Goal: Task Accomplishment & Management: Complete application form

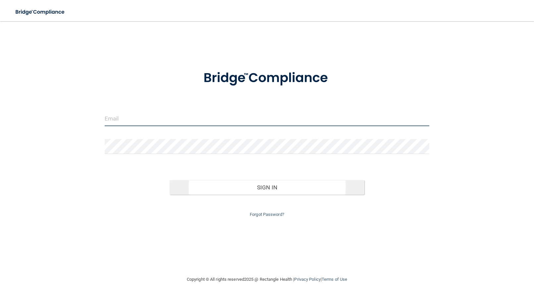
type input "[EMAIL_ADDRESS][DOMAIN_NAME]"
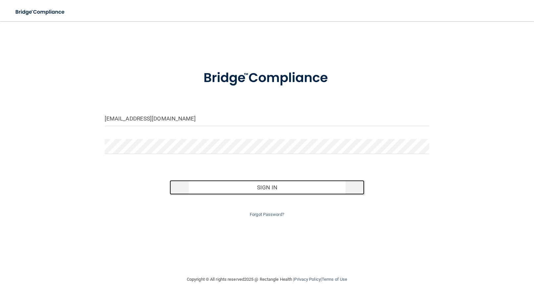
click at [258, 183] on button "Sign In" at bounding box center [267, 187] width 195 height 15
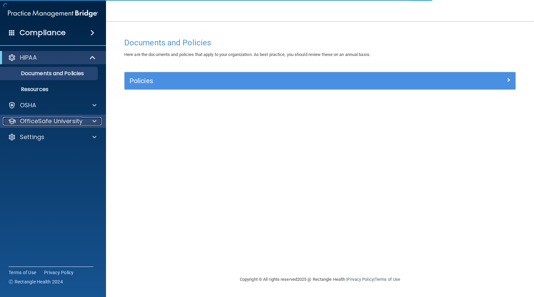
click at [45, 119] on p "OfficeSafe University" at bounding box center [51, 121] width 63 height 8
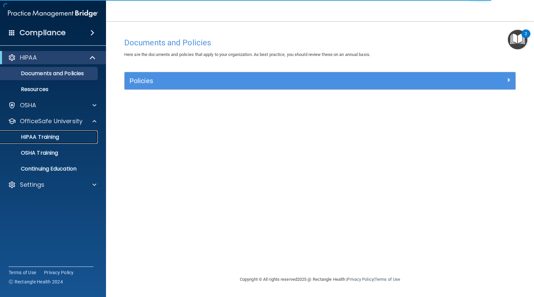
click at [53, 134] on p "HIPAA Training" at bounding box center [31, 137] width 55 height 7
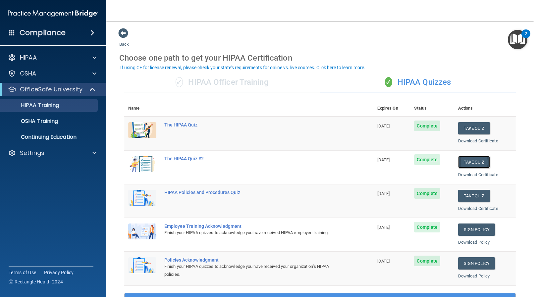
click at [469, 165] on button "Take Quiz" at bounding box center [474, 162] width 32 height 12
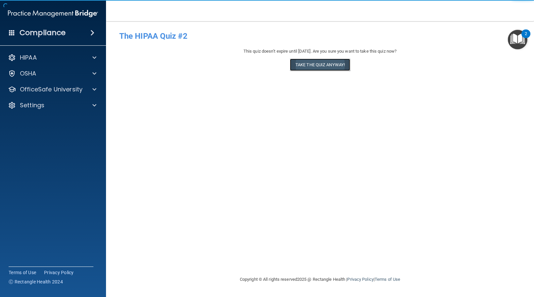
click at [324, 67] on button "Take the quiz anyway!" at bounding box center [320, 65] width 60 height 12
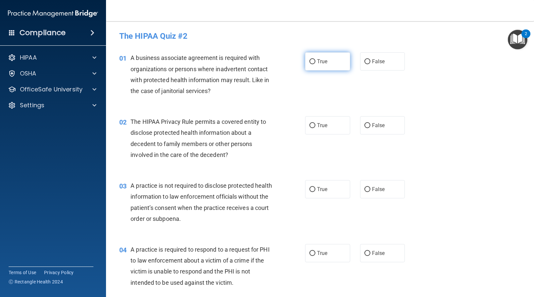
click at [317, 61] on span "True" at bounding box center [322, 61] width 10 height 6
click at [315, 61] on input "True" at bounding box center [313, 61] width 6 height 5
radio input "true"
click at [312, 124] on input "True" at bounding box center [313, 125] width 6 height 5
radio input "true"
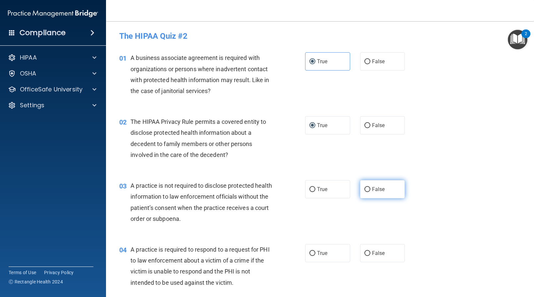
click at [365, 188] on input "False" at bounding box center [368, 189] width 6 height 5
radio input "true"
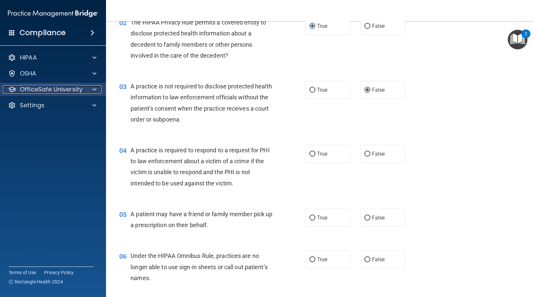
click at [50, 89] on p "OfficeSafe University" at bounding box center [51, 90] width 63 height 8
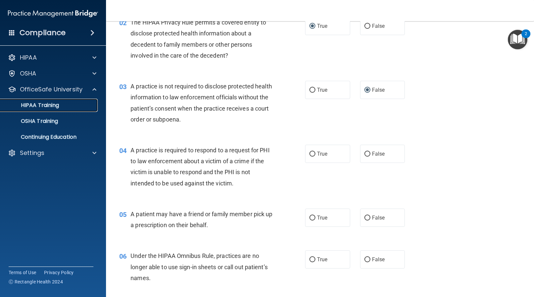
click at [46, 104] on p "HIPAA Training" at bounding box center [31, 105] width 55 height 7
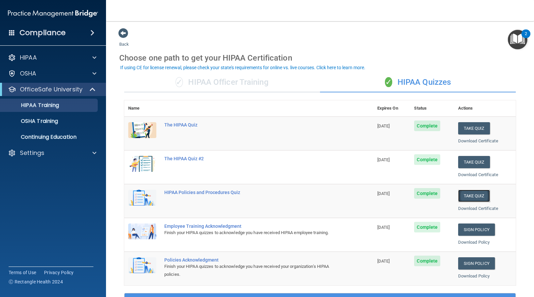
click at [465, 195] on button "Take Quiz" at bounding box center [474, 196] width 32 height 12
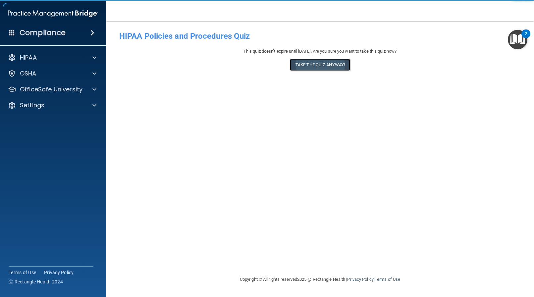
click at [324, 65] on button "Take the quiz anyway!" at bounding box center [320, 65] width 60 height 12
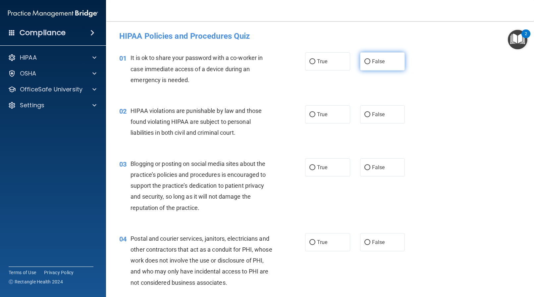
click at [365, 61] on input "False" at bounding box center [368, 61] width 6 height 5
radio input "true"
click at [312, 113] on input "True" at bounding box center [313, 114] width 6 height 5
radio input "true"
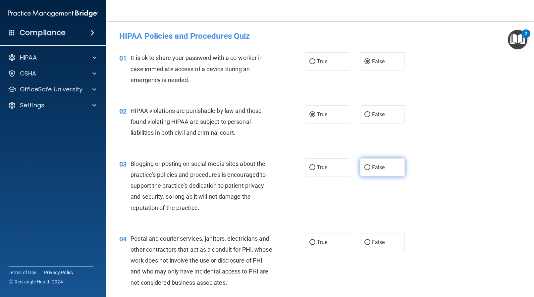
click at [365, 166] on input "False" at bounding box center [368, 167] width 6 height 5
radio input "true"
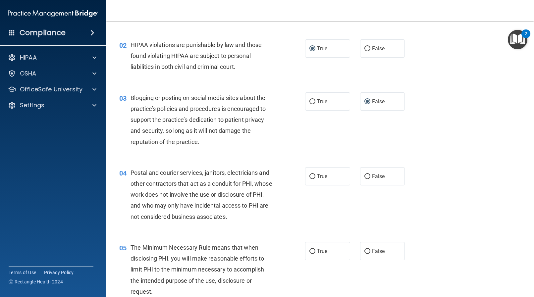
scroll to position [66, 0]
click at [313, 174] on input "True" at bounding box center [313, 176] width 6 height 5
radio input "true"
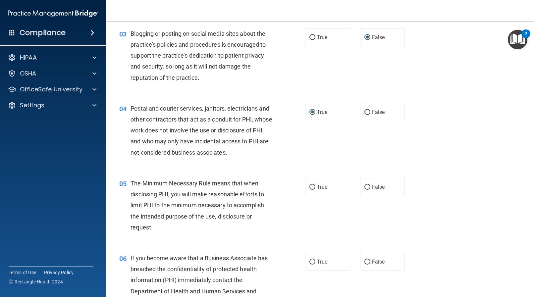
scroll to position [133, 0]
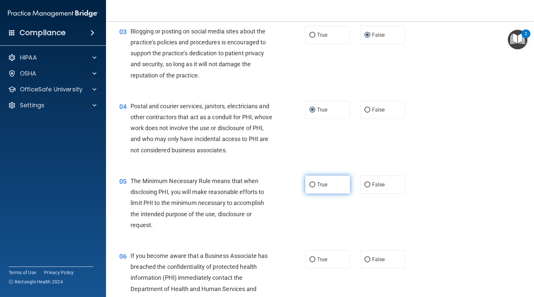
click at [310, 184] on input "True" at bounding box center [313, 185] width 6 height 5
radio input "true"
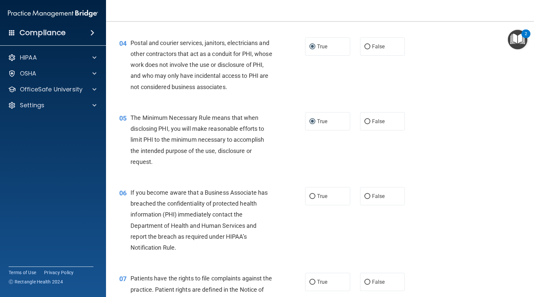
scroll to position [199, 0]
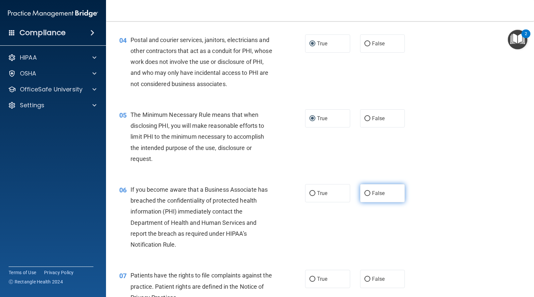
click at [368, 191] on label "False" at bounding box center [382, 193] width 45 height 18
click at [368, 191] on input "False" at bounding box center [368, 193] width 6 height 5
radio input "true"
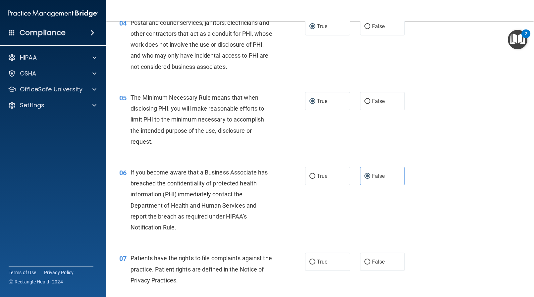
scroll to position [232, 0]
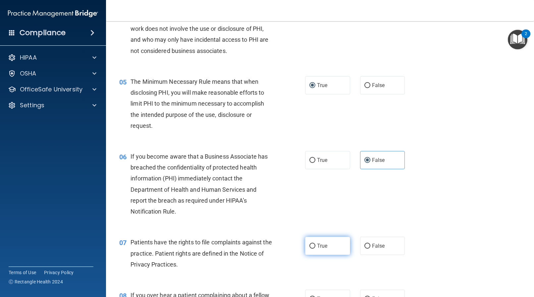
click at [323, 247] on span "True" at bounding box center [322, 246] width 10 height 6
click at [315, 247] on input "True" at bounding box center [313, 246] width 6 height 5
radio input "true"
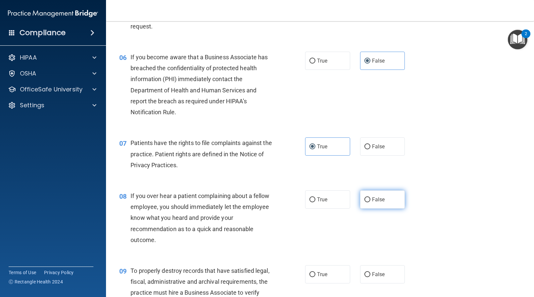
click at [366, 199] on input "False" at bounding box center [368, 200] width 6 height 5
radio input "true"
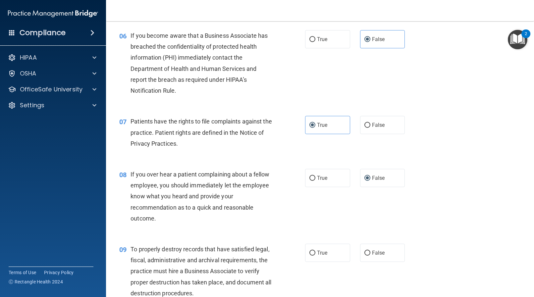
scroll to position [365, 0]
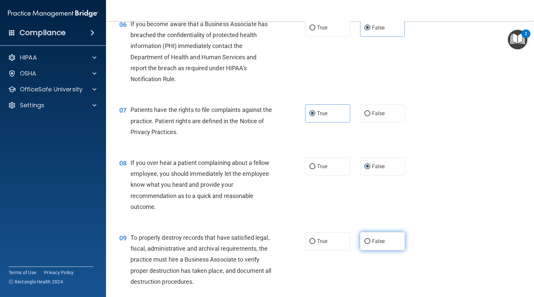
click at [372, 240] on span "False" at bounding box center [378, 241] width 13 height 6
click at [370, 240] on input "False" at bounding box center [368, 241] width 6 height 5
radio input "true"
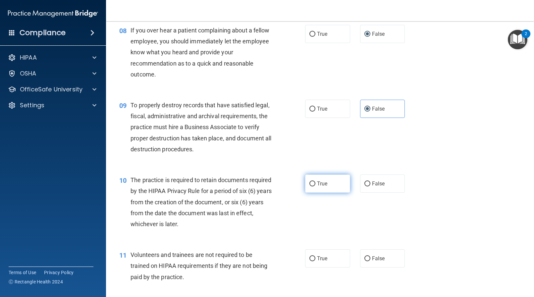
click at [310, 183] on input "True" at bounding box center [313, 184] width 6 height 5
radio input "true"
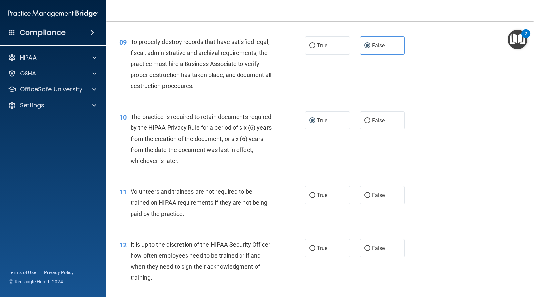
scroll to position [563, 0]
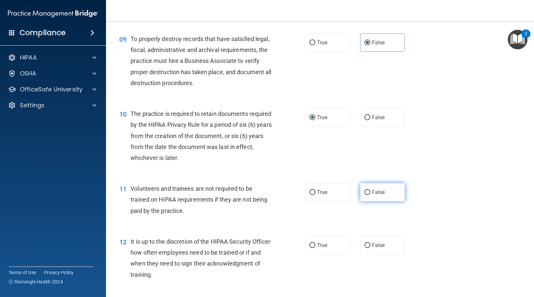
click at [365, 193] on input "False" at bounding box center [368, 192] width 6 height 5
radio input "true"
click at [378, 247] on span "False" at bounding box center [378, 245] width 13 height 6
click at [371, 247] on input "False" at bounding box center [368, 245] width 6 height 5
radio input "true"
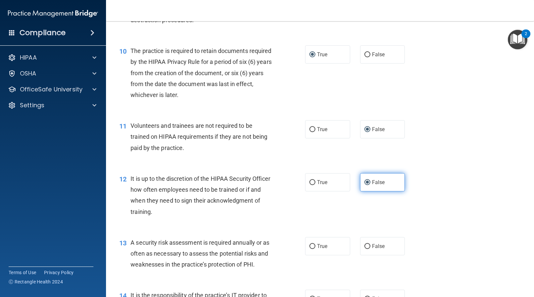
scroll to position [696, 0]
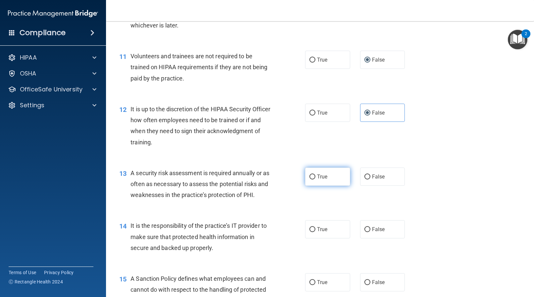
click at [317, 176] on span "True" at bounding box center [322, 177] width 10 height 6
click at [315, 176] on input "True" at bounding box center [313, 177] width 6 height 5
radio input "true"
click at [367, 230] on input "False" at bounding box center [368, 229] width 6 height 5
radio input "true"
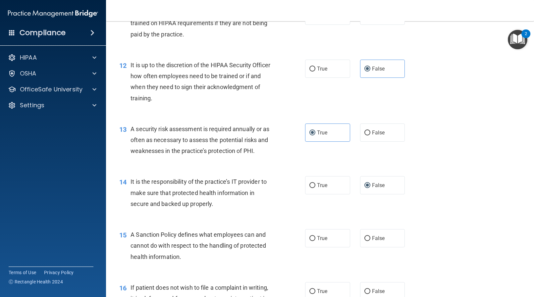
scroll to position [795, 0]
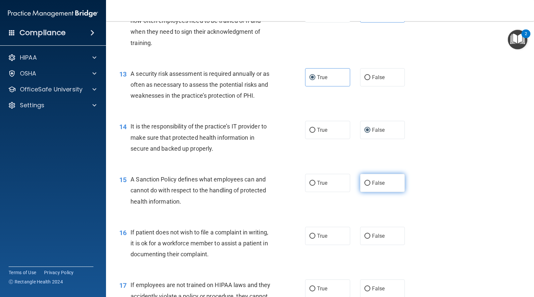
click at [369, 179] on label "False" at bounding box center [382, 183] width 45 height 18
click at [369, 181] on input "False" at bounding box center [368, 183] width 6 height 5
radio input "true"
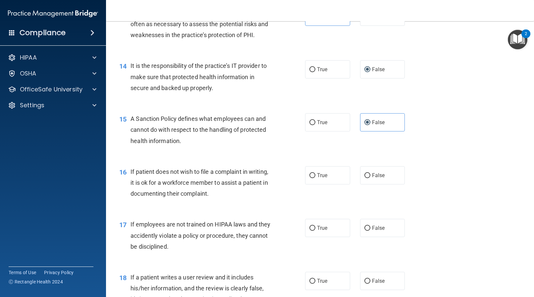
scroll to position [862, 0]
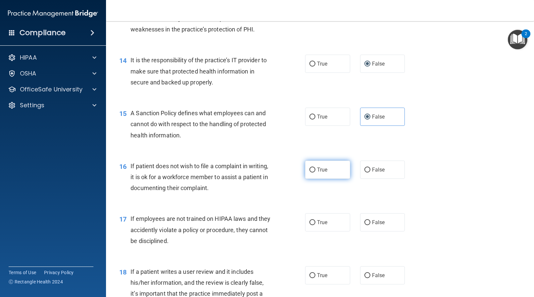
drag, startPoint x: 325, startPoint y: 173, endPoint x: 316, endPoint y: 183, distance: 13.4
click at [325, 173] on label "True" at bounding box center [327, 170] width 45 height 18
click at [315, 173] on input "True" at bounding box center [313, 170] width 6 height 5
radio input "true"
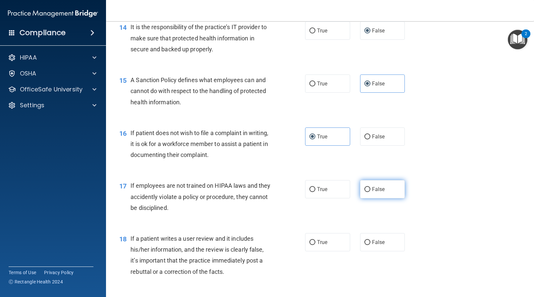
click at [365, 191] on input "False" at bounding box center [368, 189] width 6 height 5
radio input "true"
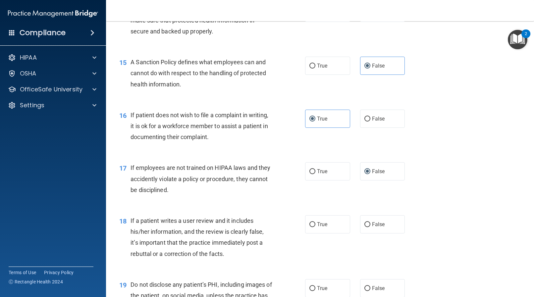
scroll to position [928, 0]
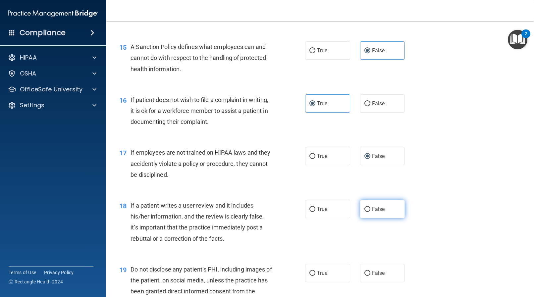
click at [367, 208] on input "False" at bounding box center [368, 209] width 6 height 5
radio input "true"
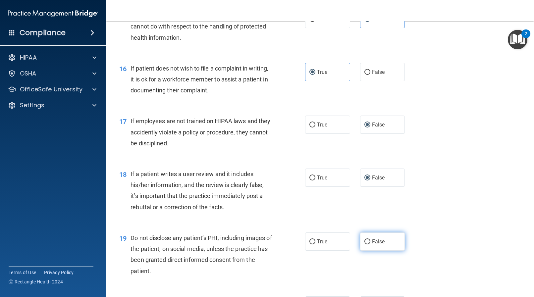
scroll to position [994, 0]
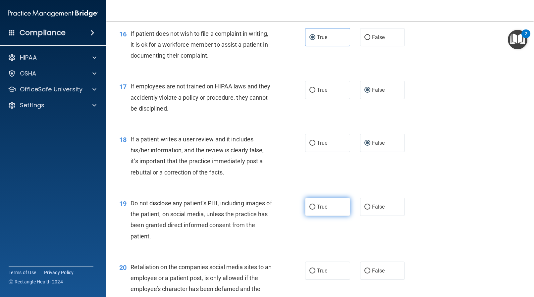
click at [313, 204] on label "True" at bounding box center [327, 207] width 45 height 18
click at [313, 205] on input "True" at bounding box center [313, 207] width 6 height 5
radio input "true"
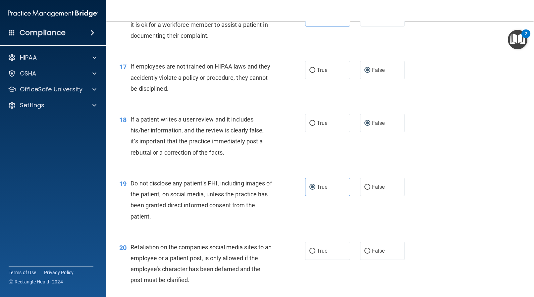
scroll to position [1060, 0]
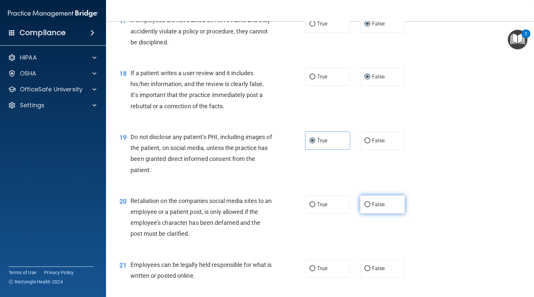
click at [367, 207] on input "False" at bounding box center [368, 204] width 6 height 5
radio input "true"
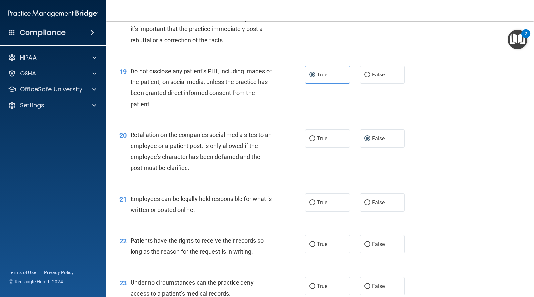
scroll to position [1127, 0]
click at [323, 204] on span "True" at bounding box center [322, 202] width 10 height 6
click at [315, 204] on input "True" at bounding box center [313, 202] width 6 height 5
radio input "true"
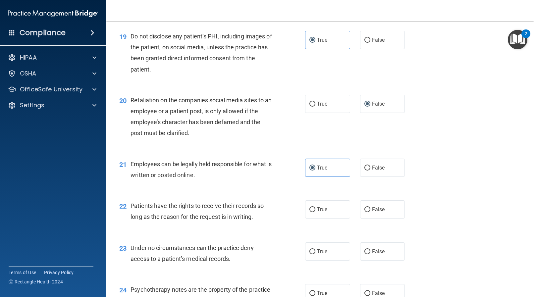
scroll to position [1193, 0]
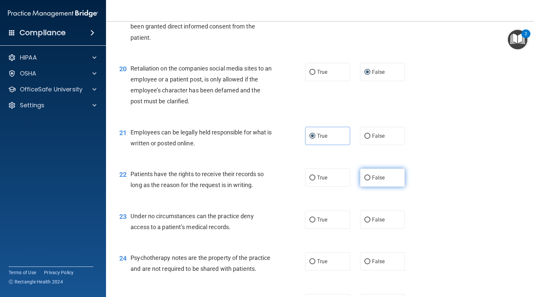
click at [373, 178] on span "False" at bounding box center [378, 178] width 13 height 6
click at [371, 178] on input "False" at bounding box center [368, 178] width 6 height 5
radio input "true"
click at [368, 218] on label "False" at bounding box center [382, 220] width 45 height 18
click at [368, 218] on input "False" at bounding box center [368, 220] width 6 height 5
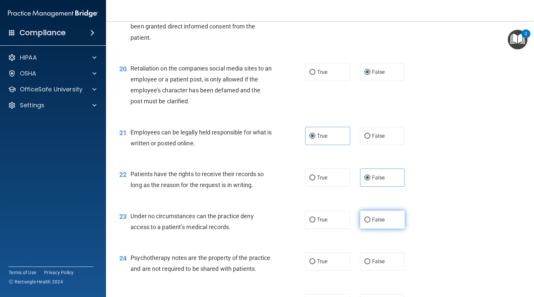
radio input "true"
drag, startPoint x: 312, startPoint y: 259, endPoint x: 321, endPoint y: 260, distance: 9.0
click at [313, 260] on input "True" at bounding box center [313, 261] width 6 height 5
radio input "true"
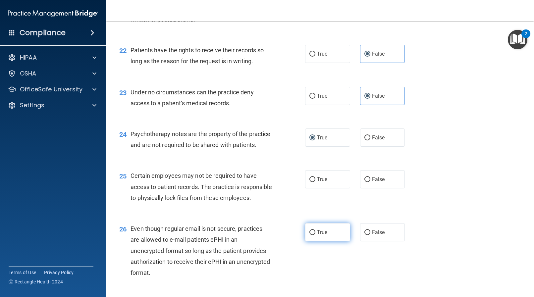
scroll to position [1359, 0]
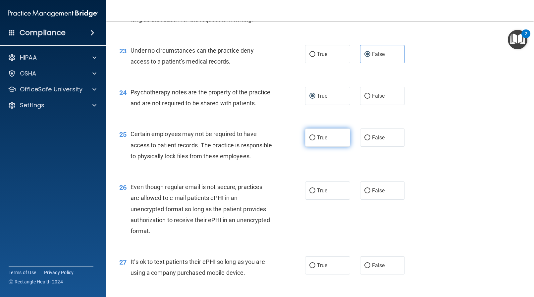
click at [317, 141] on span "True" at bounding box center [322, 138] width 10 height 6
click at [315, 141] on input "True" at bounding box center [313, 138] width 6 height 5
radio input "true"
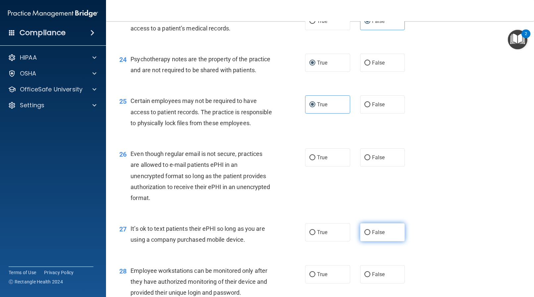
click at [367, 235] on input "False" at bounding box center [368, 232] width 6 height 5
radio input "true"
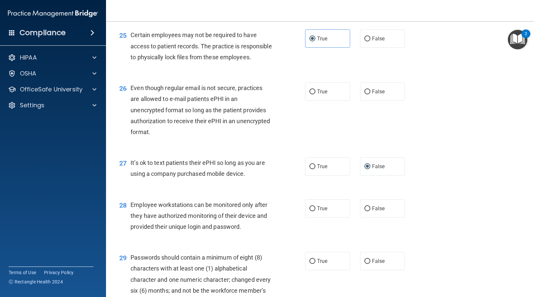
scroll to position [1458, 0]
click at [312, 94] on input "True" at bounding box center [313, 91] width 6 height 5
radio input "true"
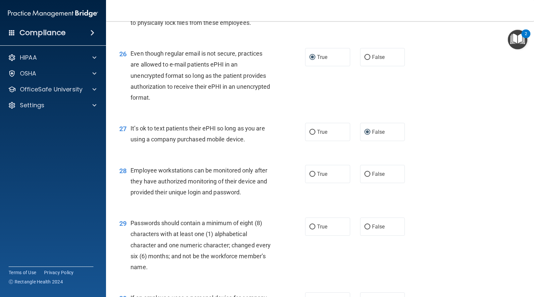
scroll to position [1524, 0]
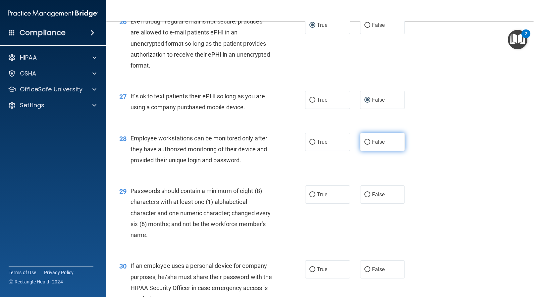
click at [383, 151] on label "False" at bounding box center [382, 142] width 45 height 18
click at [371, 145] on input "False" at bounding box center [368, 142] width 6 height 5
radio input "true"
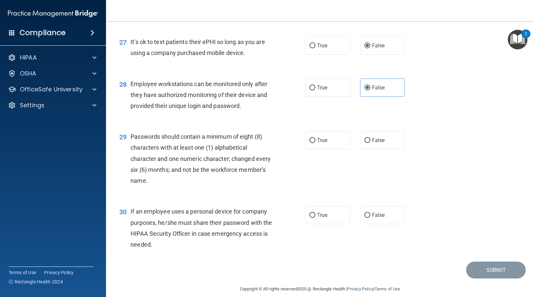
scroll to position [1591, 0]
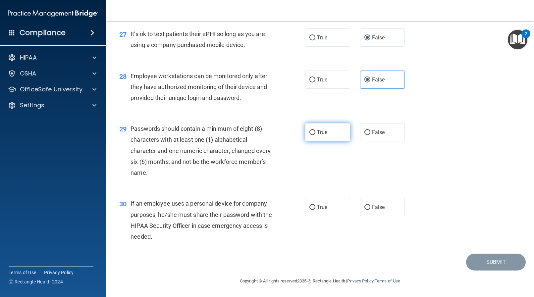
click at [326, 142] on label "True" at bounding box center [327, 132] width 45 height 18
click at [315, 135] on input "True" at bounding box center [313, 132] width 6 height 5
radio input "true"
click at [368, 216] on label "False" at bounding box center [382, 207] width 45 height 18
click at [368, 210] on input "False" at bounding box center [368, 207] width 6 height 5
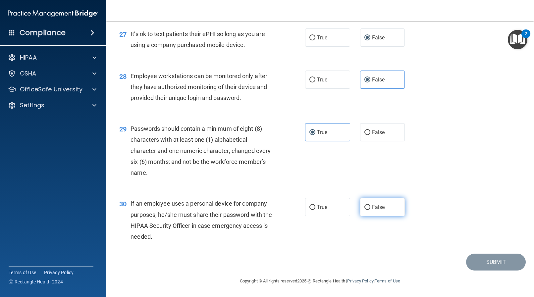
radio input "true"
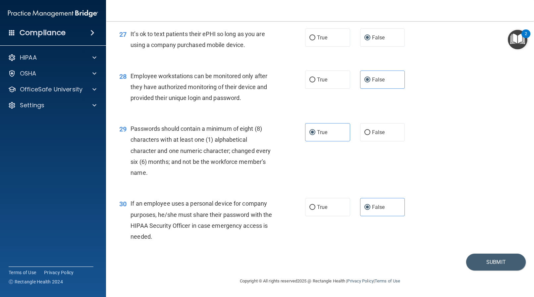
scroll to position [1609, 0]
click at [508, 263] on button "Submit" at bounding box center [496, 262] width 60 height 17
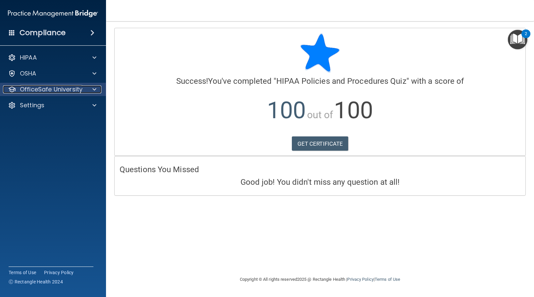
click at [40, 90] on p "OfficeSafe University" at bounding box center [51, 90] width 63 height 8
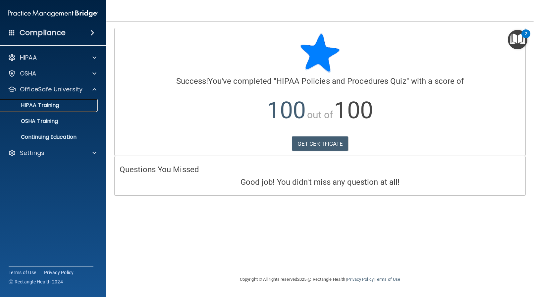
click at [42, 104] on p "HIPAA Training" at bounding box center [31, 105] width 55 height 7
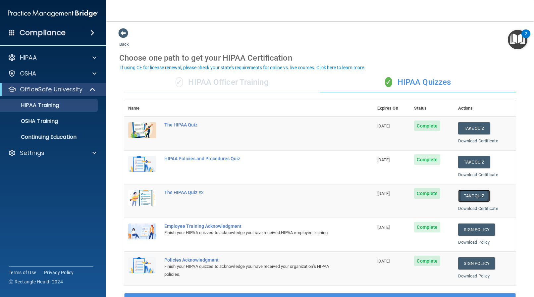
click at [460, 195] on button "Take Quiz" at bounding box center [474, 196] width 32 height 12
